Goal: Information Seeking & Learning: Find specific fact

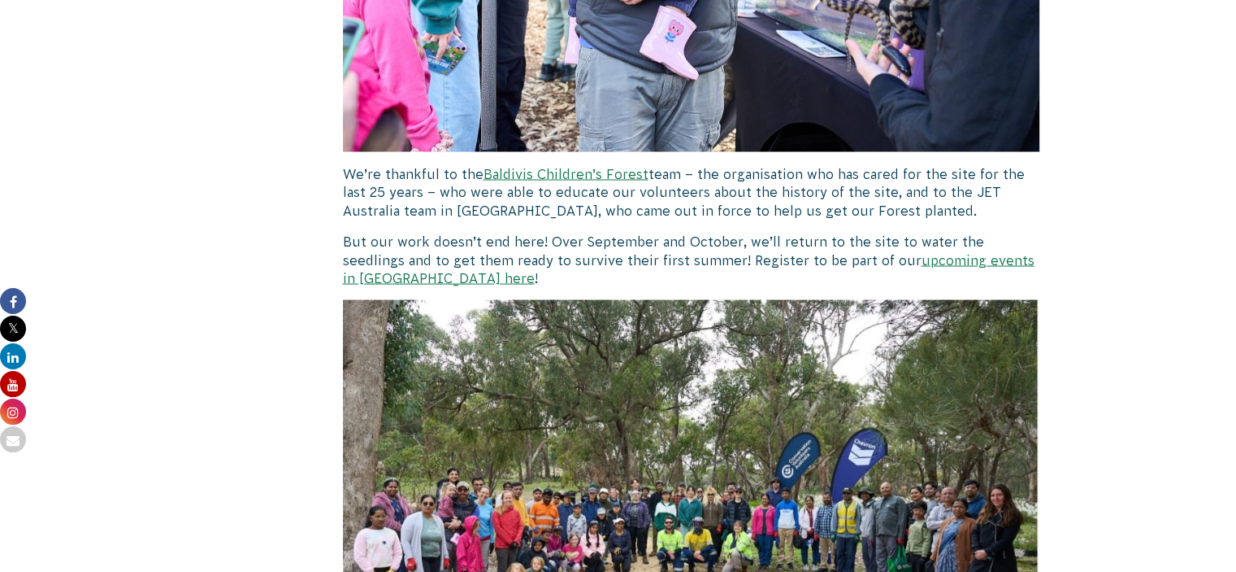
scroll to position [3131, 0]
click at [953, 258] on link "upcoming events in [GEOGRAPHIC_DATA] here" at bounding box center [689, 268] width 692 height 33
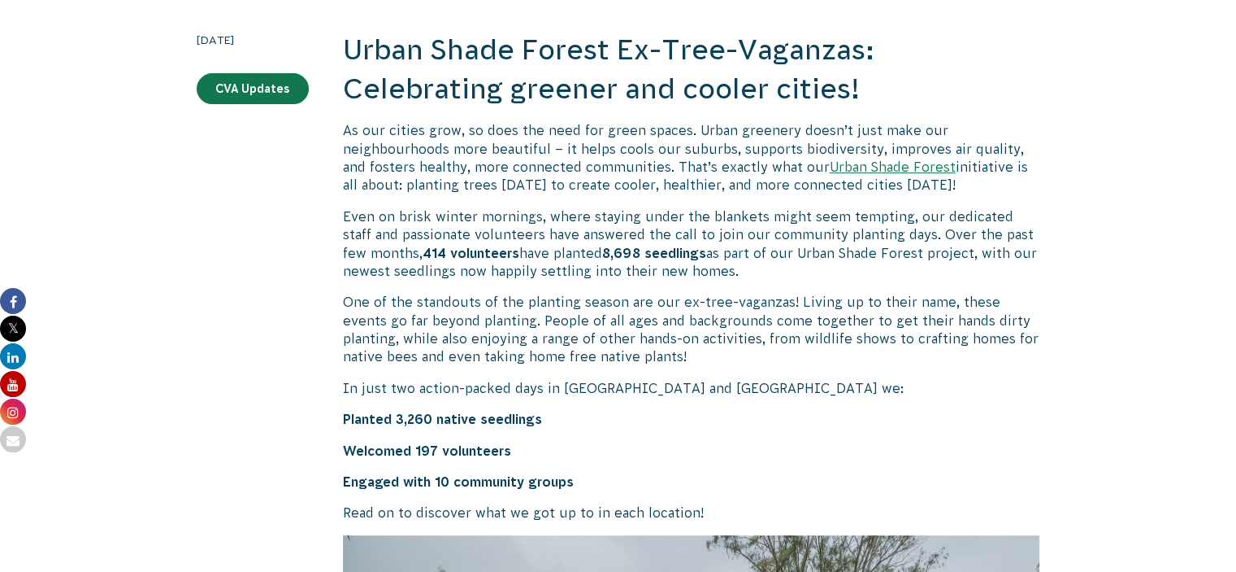
scroll to position [373, 0]
drag, startPoint x: 432, startPoint y: 419, endPoint x: 396, endPoint y: 419, distance: 36.6
click at [396, 419] on strong "Planted 3,260 native seedlings" at bounding box center [442, 419] width 199 height 15
copy strong "3,260"
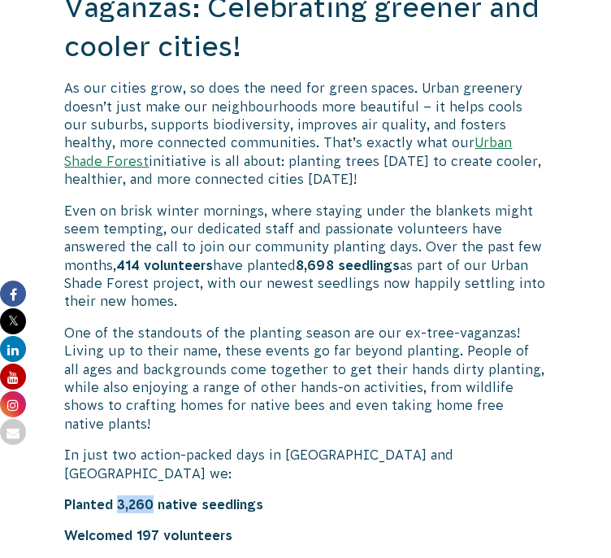
scroll to position [557, 0]
